Goal: Check status: Check status

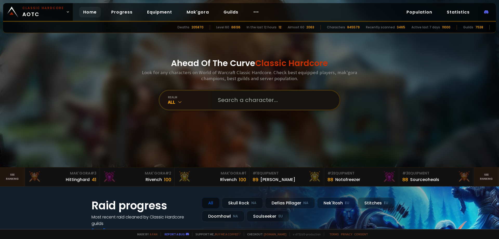
click at [247, 105] on input "text" at bounding box center [274, 100] width 119 height 19
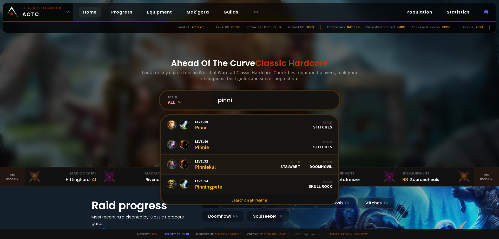
type input "pinni"
click at [228, 161] on link "Level 32 Pinniekul Guild Stalwart Realm Doomhowl" at bounding box center [250, 165] width 178 height 20
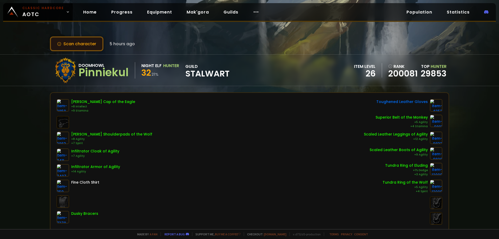
click at [71, 43] on button "Scan character" at bounding box center [77, 43] width 54 height 15
click at [73, 40] on button "Scan character" at bounding box center [77, 43] width 54 height 15
click at [76, 44] on button "Scan character" at bounding box center [77, 43] width 54 height 15
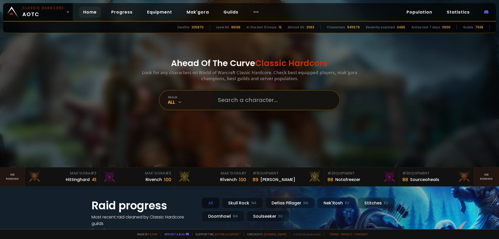
click at [237, 100] on input "text" at bounding box center [274, 100] width 119 height 19
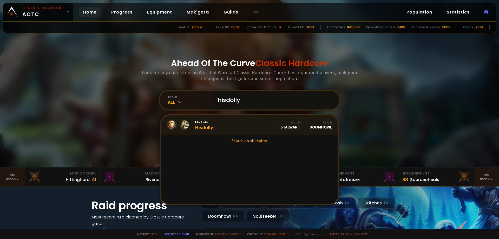
type input "hisdolly"
click at [227, 130] on link "Level 31 Hisdolly Guild Stalwart Realm Doomhowl" at bounding box center [250, 125] width 178 height 20
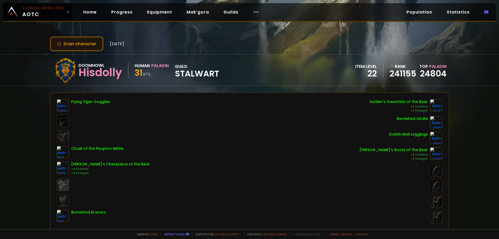
click at [76, 43] on button "Scan character" at bounding box center [77, 43] width 54 height 15
click at [76, 44] on button "Scan character" at bounding box center [77, 43] width 54 height 15
click at [67, 45] on button "Scan character" at bounding box center [77, 43] width 54 height 15
click at [69, 45] on button "Scan character" at bounding box center [77, 43] width 54 height 15
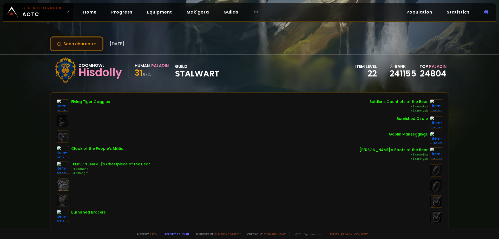
click at [69, 45] on button "Scan character" at bounding box center [77, 43] width 54 height 15
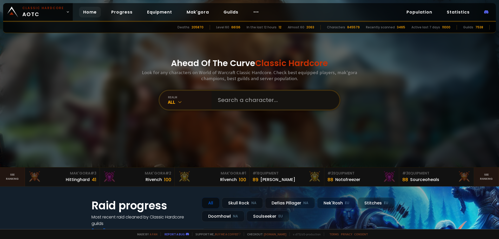
click at [244, 99] on input "text" at bounding box center [274, 100] width 119 height 19
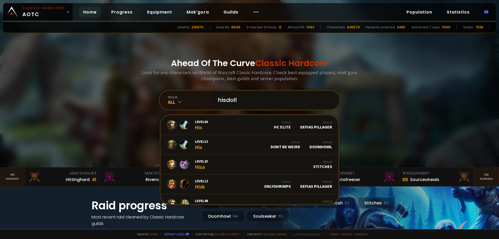
type input "hisdolly"
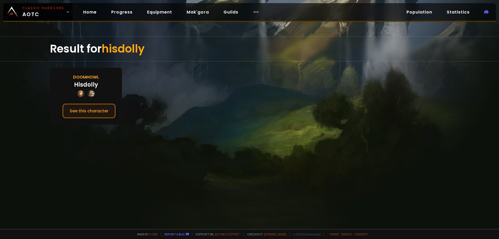
click at [95, 113] on button "See this character" at bounding box center [88, 110] width 53 height 15
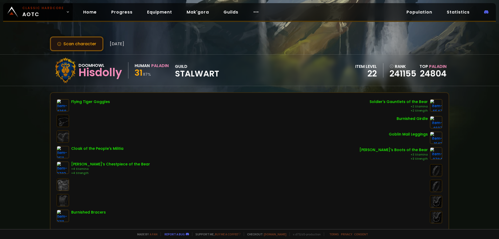
click at [89, 44] on button "Scan character" at bounding box center [77, 43] width 54 height 15
